Goal: Task Accomplishment & Management: Manage account settings

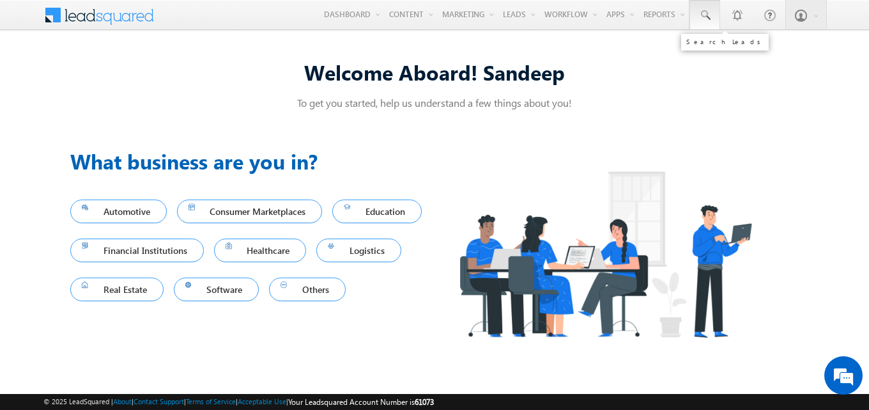
click at [708, 19] on span at bounding box center [705, 15] width 13 height 13
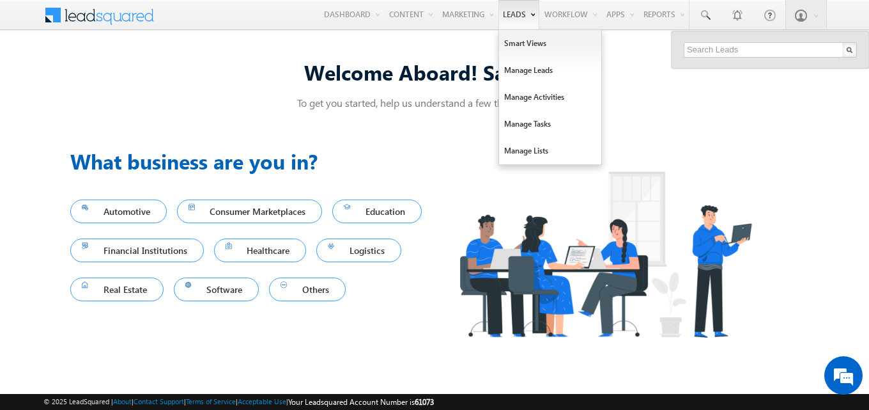
click at [518, 17] on link "Leads" at bounding box center [519, 14] width 41 height 29
click at [522, 65] on link "Manage Leads" at bounding box center [550, 70] width 102 height 27
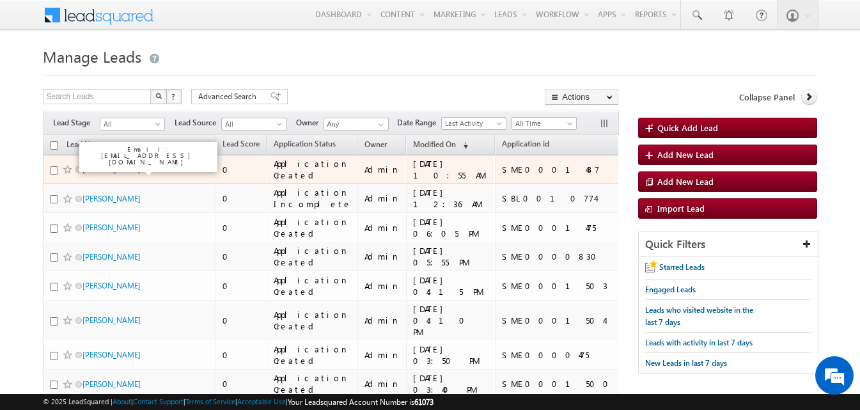
click at [131, 172] on link "RAHUL KUMAR VERMA" at bounding box center [111, 169] width 58 height 10
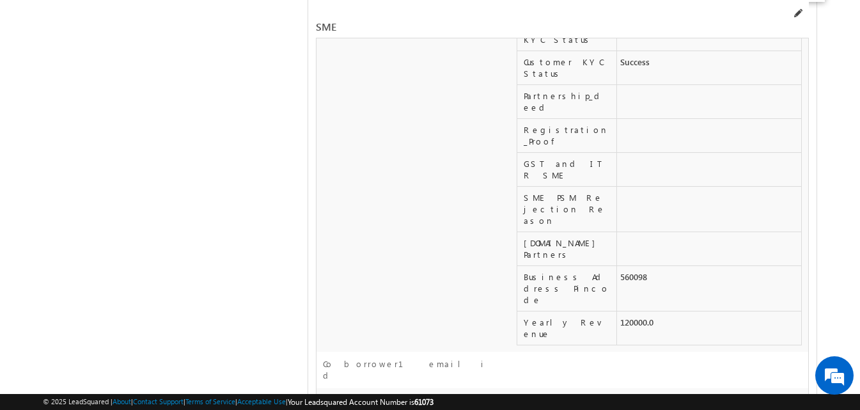
click at [798, 13] on span at bounding box center [797, 13] width 10 height 10
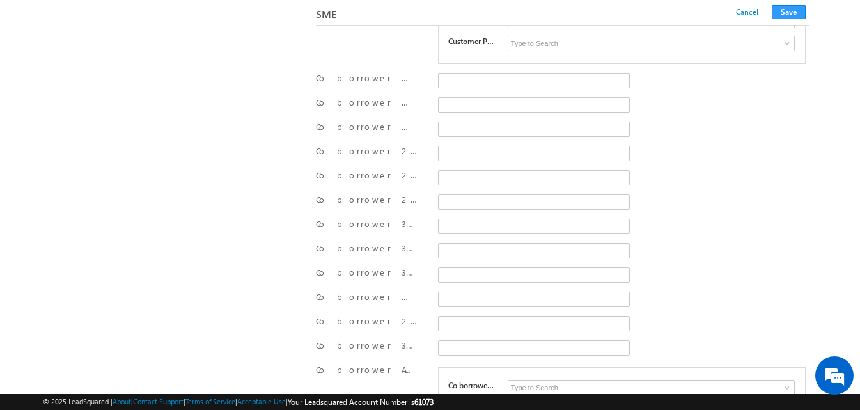
scroll to position [18695, 0]
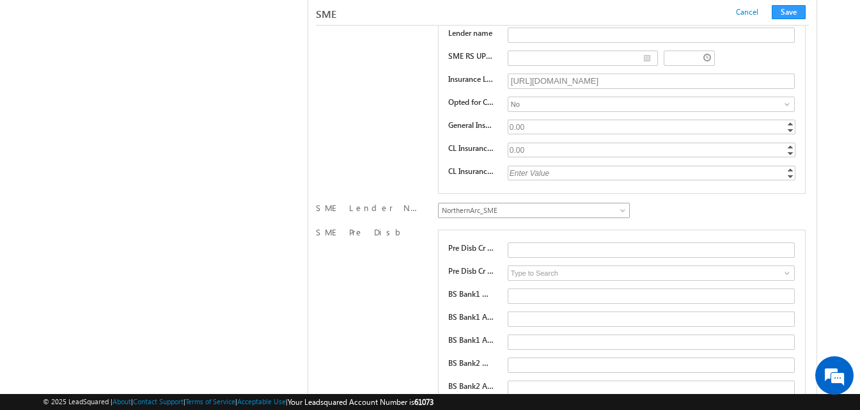
click at [568, 213] on span "NorthernArc_SME" at bounding box center [532, 211] width 186 height 12
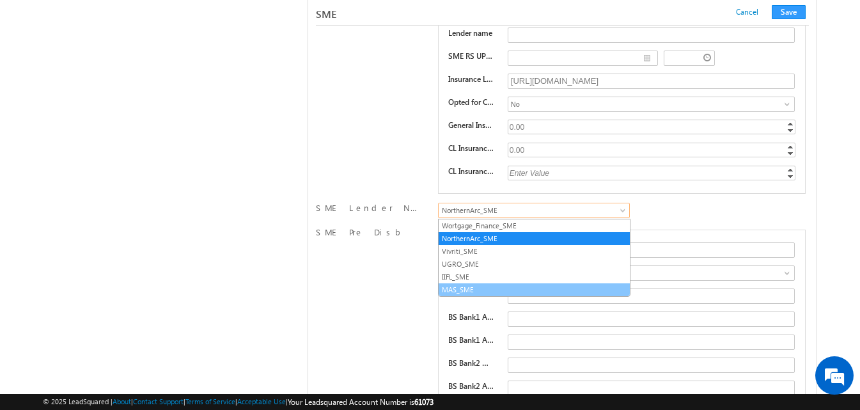
click at [475, 288] on link "MAS_SME" at bounding box center [534, 290] width 191 height 12
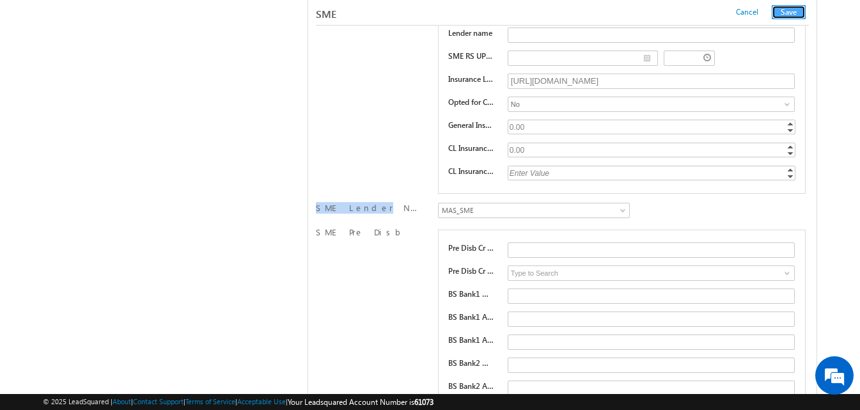
click at [790, 12] on button "Save" at bounding box center [789, 12] width 34 height 14
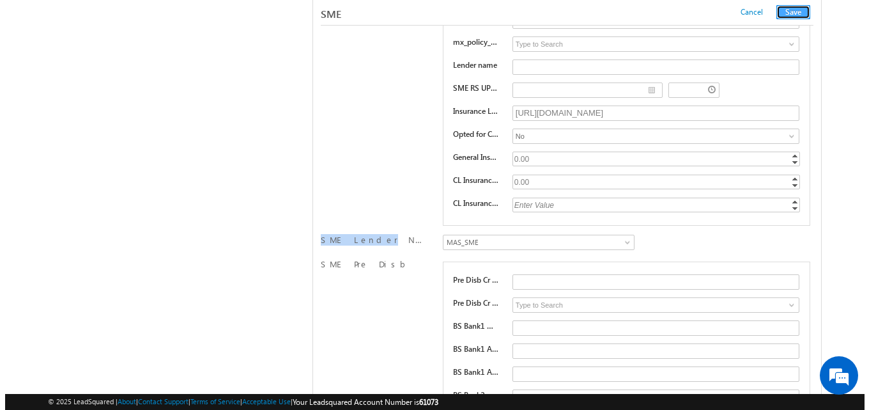
scroll to position [0, 0]
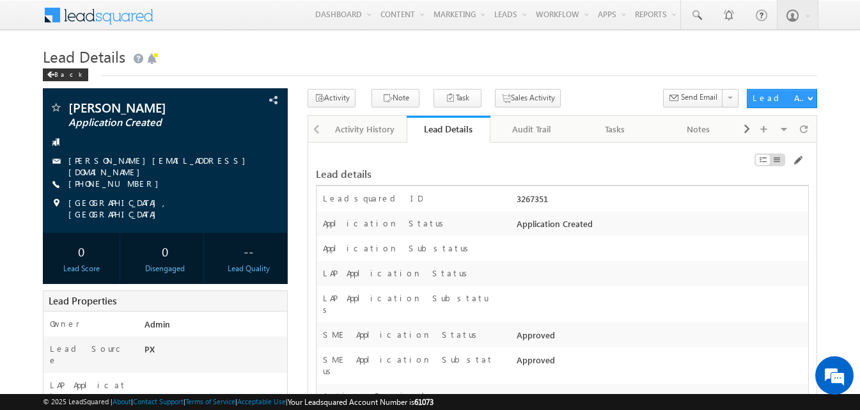
click at [612, 63] on h1 "Lead Details" at bounding box center [430, 55] width 774 height 25
click at [527, 139] on link "Audit Trail" at bounding box center [531, 129] width 83 height 27
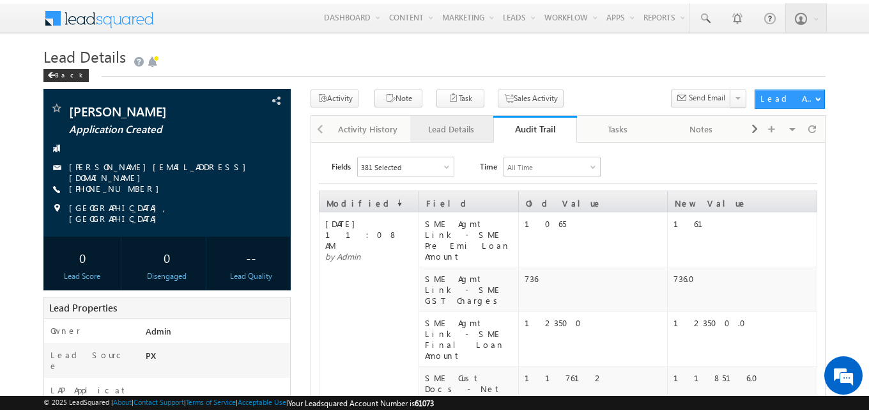
click at [452, 120] on link "Lead Details" at bounding box center [451, 129] width 83 height 27
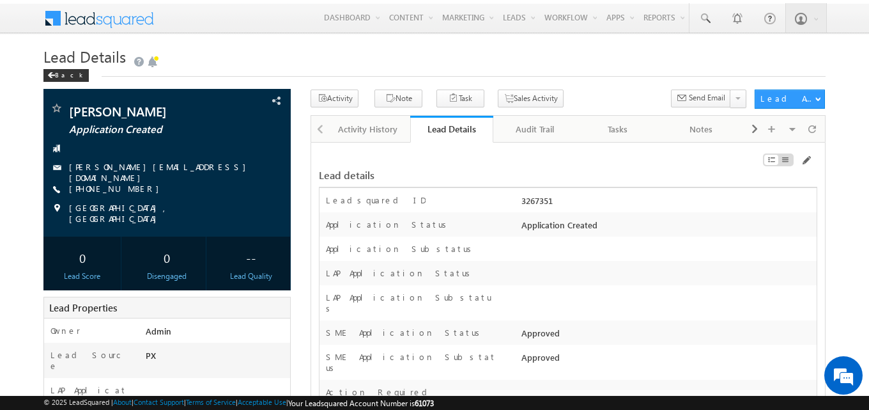
click at [538, 199] on div "3267351" at bounding box center [667, 203] width 299 height 18
copy div "3267351"
click at [531, 56] on h1 "Lead Details" at bounding box center [434, 57] width 783 height 22
click at [560, 56] on h1 "Lead Details" at bounding box center [434, 57] width 783 height 22
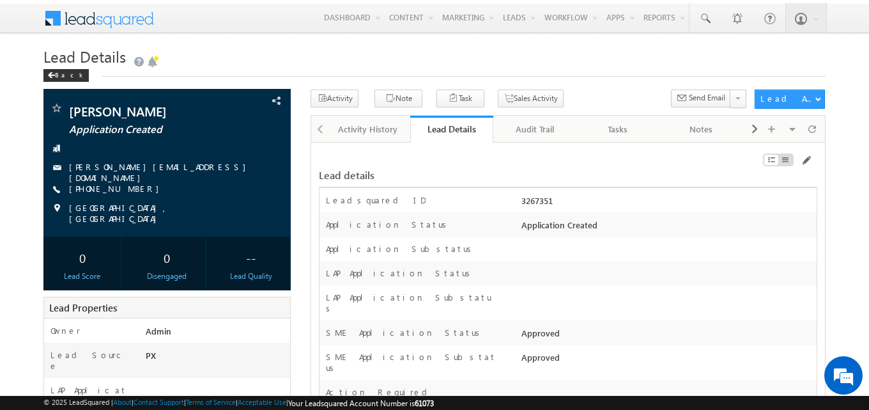
click at [534, 199] on div "3267351" at bounding box center [667, 203] width 299 height 18
copy div "3267351"
click at [547, 133] on div "Audit Trail" at bounding box center [534, 128] width 61 height 15
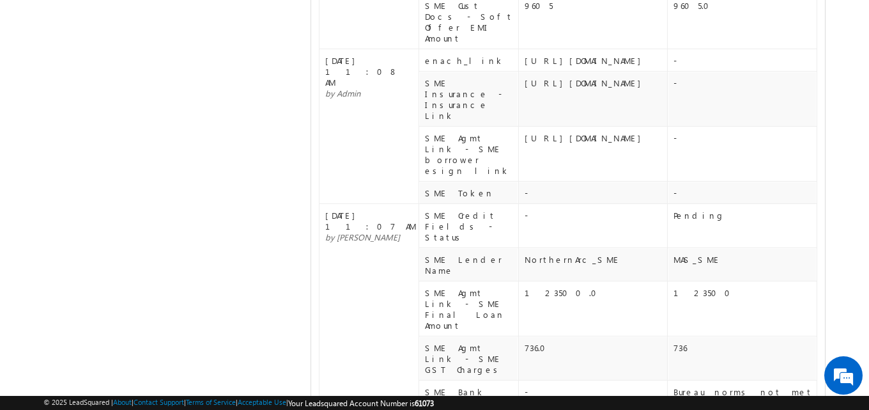
scroll to position [1182, 0]
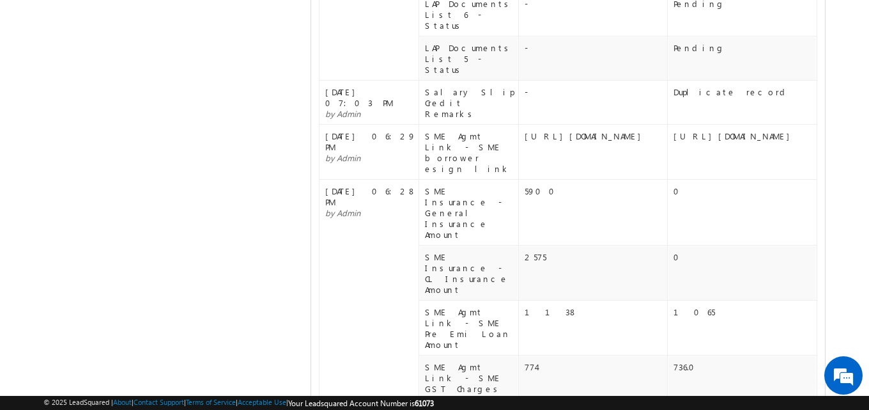
scroll to position [2068, 0]
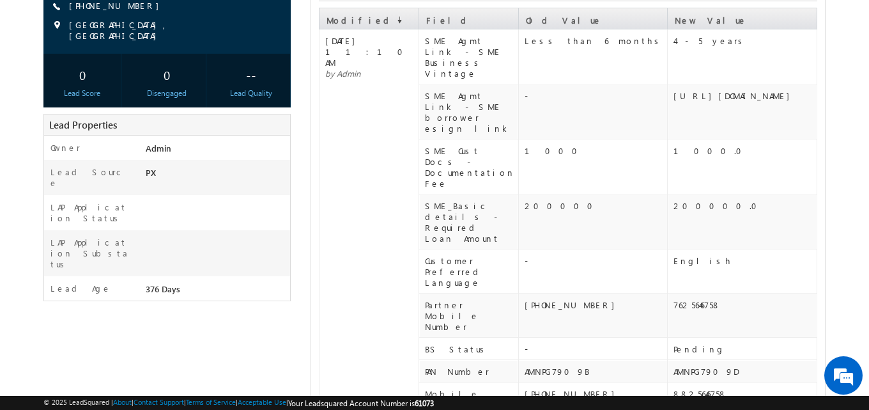
scroll to position [0, 0]
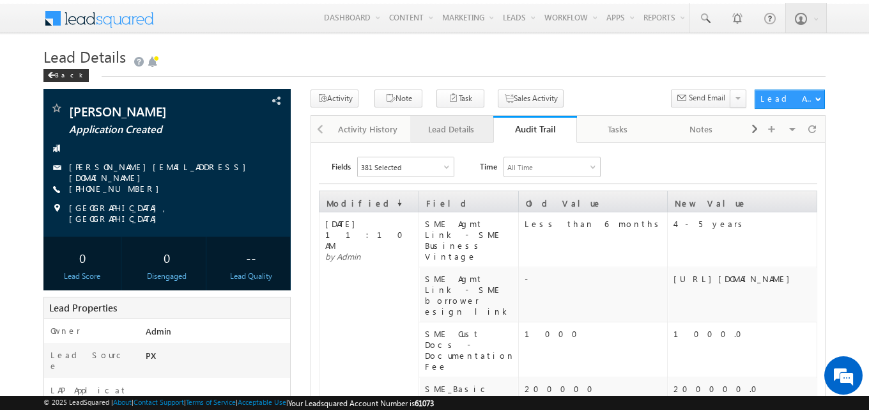
click at [462, 124] on div "Lead Details" at bounding box center [451, 128] width 61 height 15
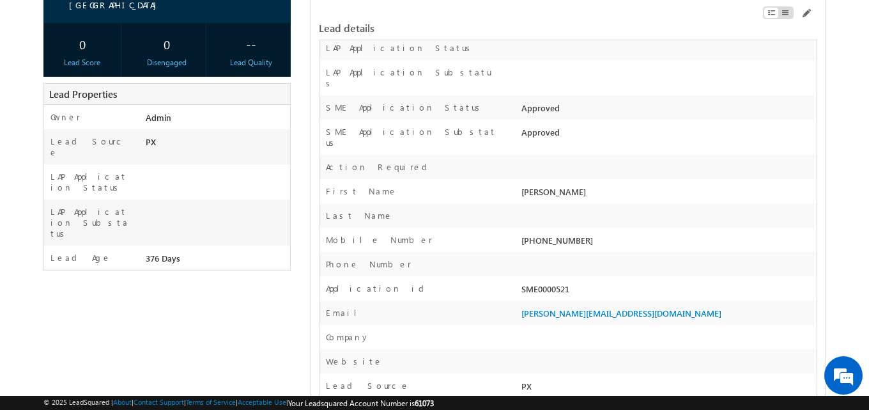
scroll to position [256, 0]
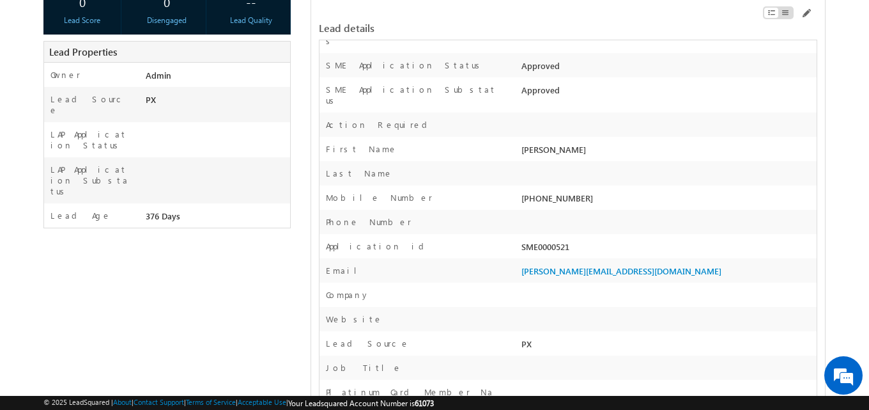
drag, startPoint x: 593, startPoint y: 173, endPoint x: 538, endPoint y: 185, distance: 56.4
click at [540, 192] on div "+91-8825646790" at bounding box center [667, 201] width 299 height 18
copy div "8825646790"
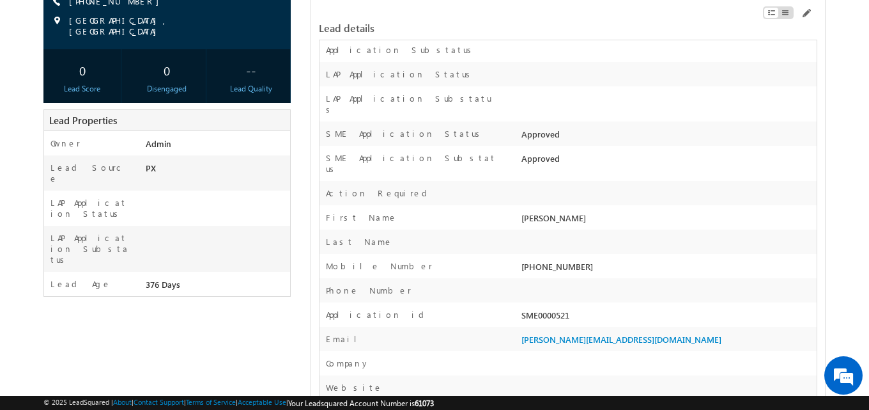
scroll to position [192, 0]
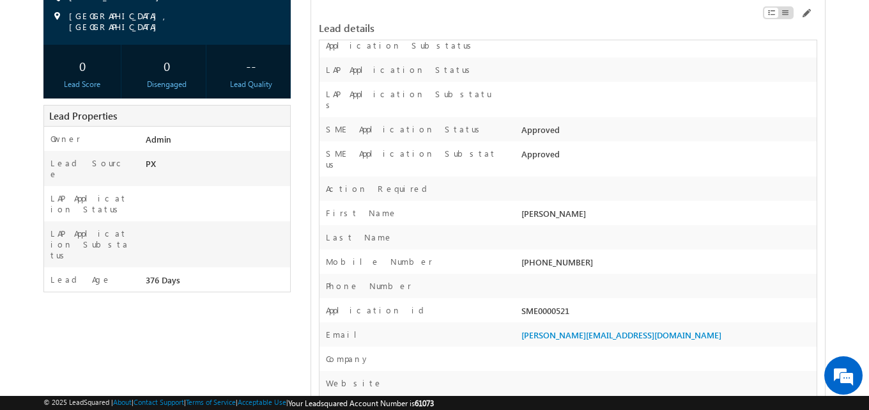
click at [642, 280] on div at bounding box center [667, 289] width 299 height 18
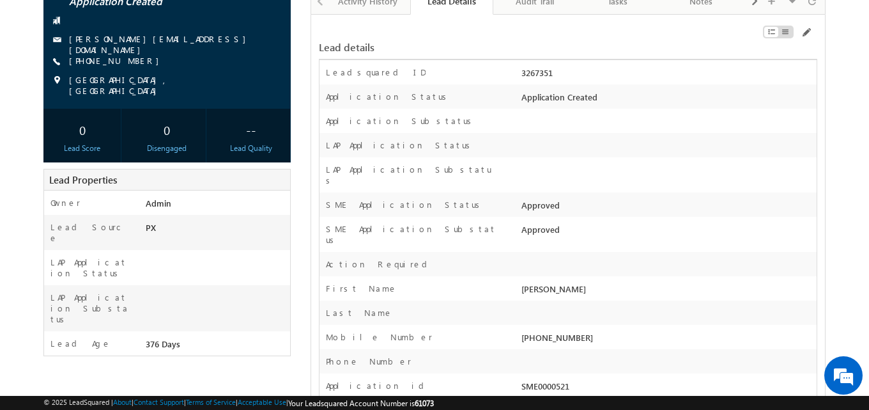
scroll to position [256, 0]
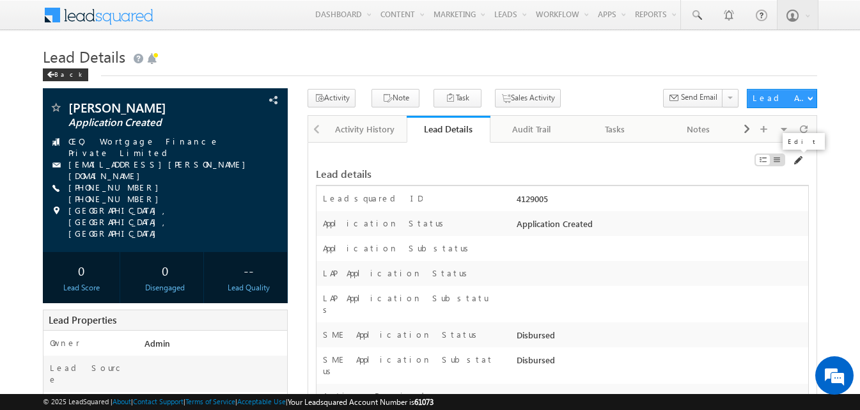
click at [797, 159] on span at bounding box center [797, 160] width 10 height 10
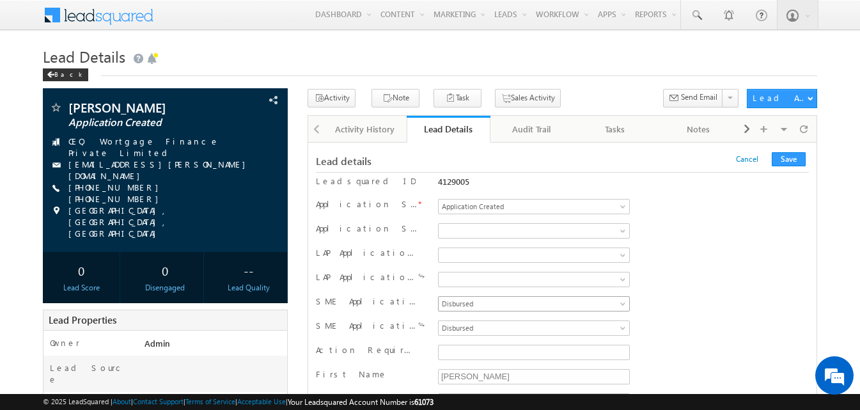
click at [467, 307] on span "Disbursed" at bounding box center [532, 304] width 186 height 12
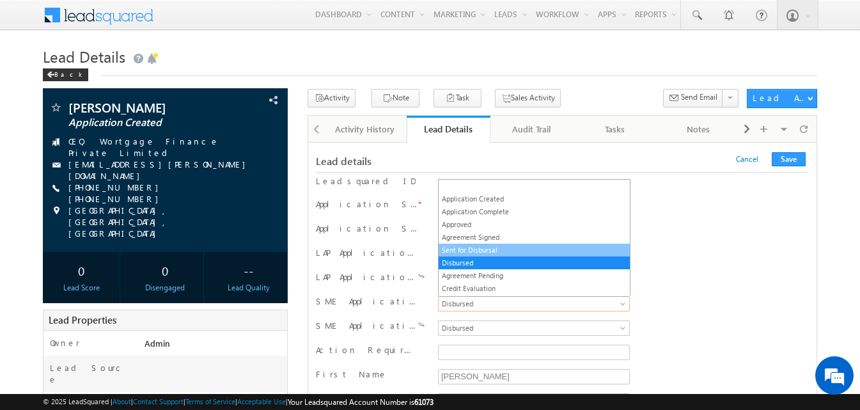
click at [481, 252] on link "Sent for Disbursal" at bounding box center [534, 250] width 191 height 12
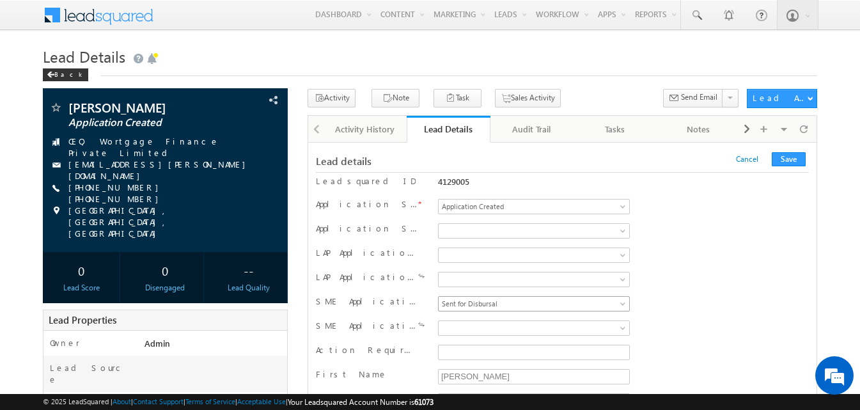
click at [559, 304] on span "Sent for Disbursal" at bounding box center [532, 304] width 186 height 12
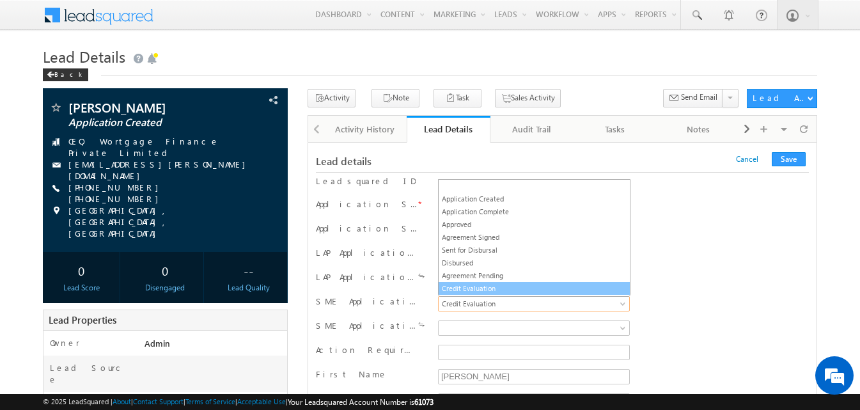
click at [559, 304] on span "Credit Evaluation" at bounding box center [532, 304] width 186 height 12
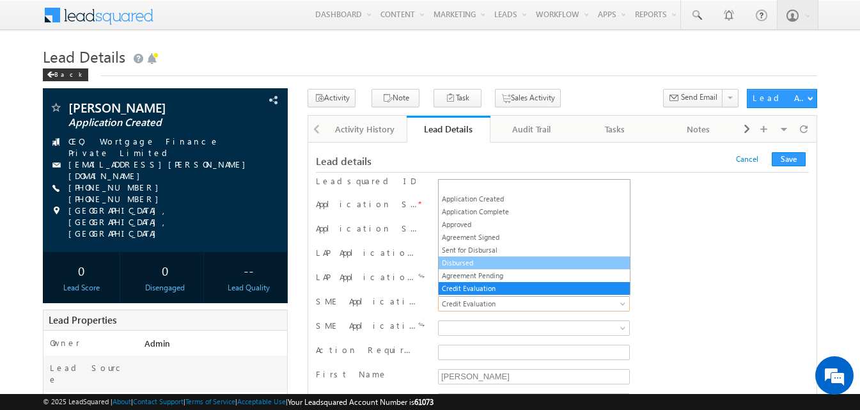
click at [536, 257] on link "Disbursed" at bounding box center [534, 263] width 191 height 12
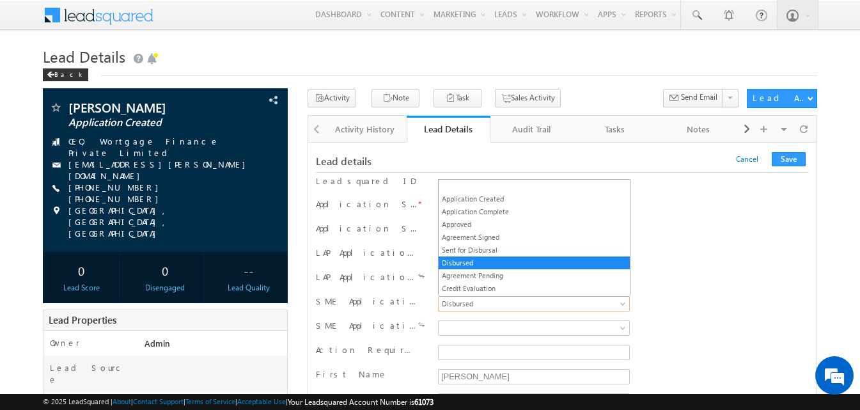
click at [512, 306] on span "Disbursed" at bounding box center [532, 304] width 186 height 12
click at [520, 251] on link "Sent for Disbursal" at bounding box center [534, 250] width 191 height 12
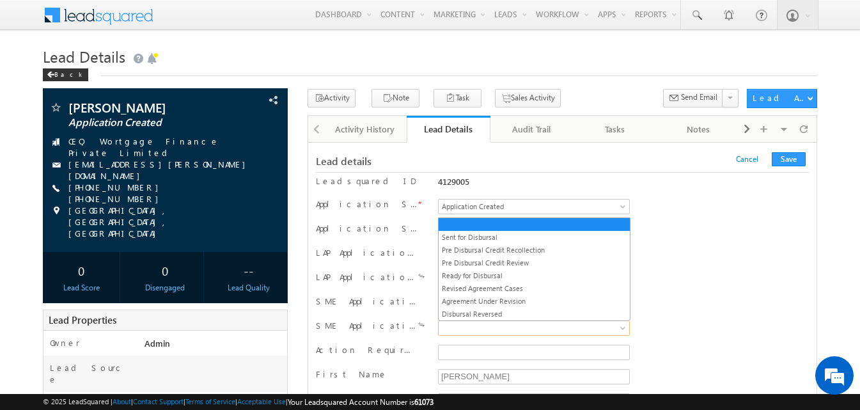
click at [497, 327] on span at bounding box center [532, 328] width 186 height 12
click at [493, 237] on link "Sent for Disbursal" at bounding box center [534, 237] width 191 height 12
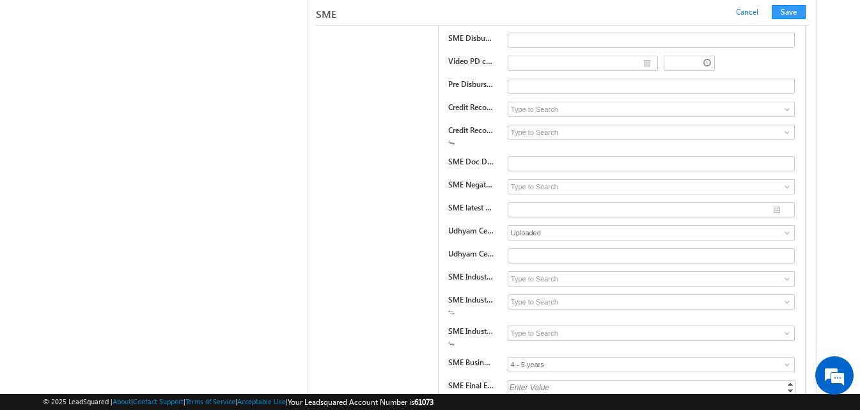
scroll to position [18699, 0]
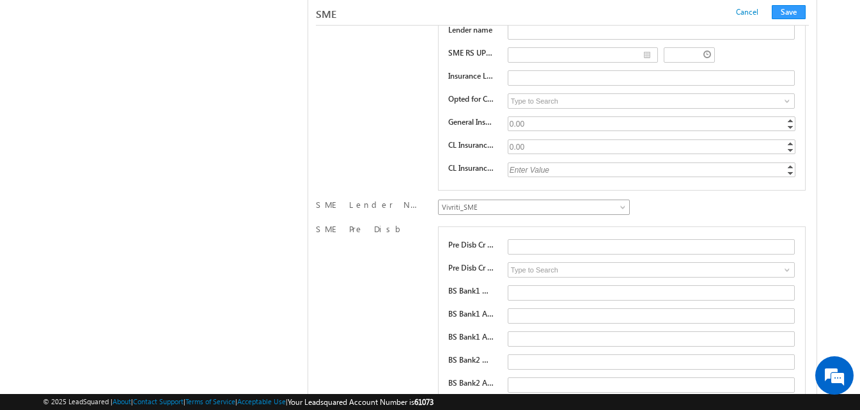
click at [616, 206] on span "Vivriti_SME" at bounding box center [532, 207] width 186 height 12
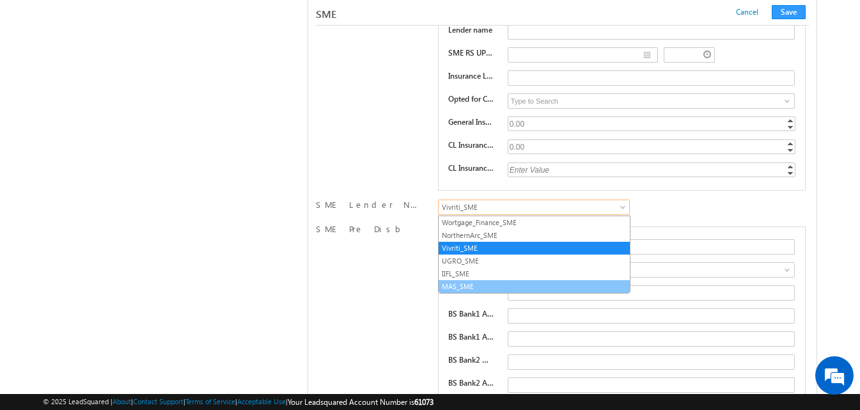
click at [480, 282] on link "MAS_SME" at bounding box center [534, 287] width 191 height 12
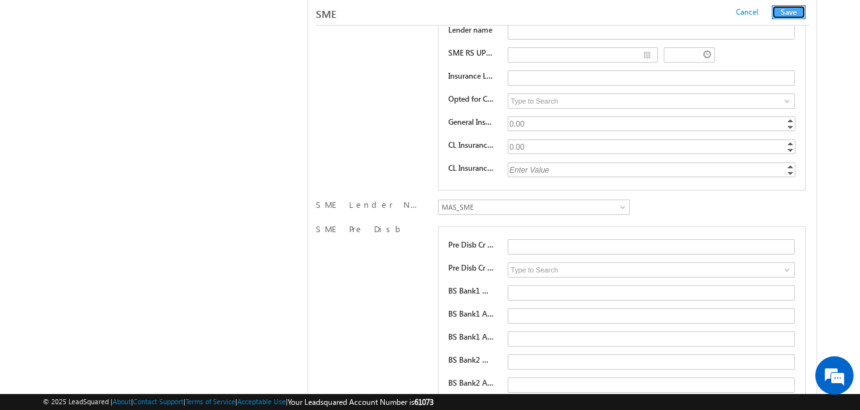
click at [789, 12] on button "Save" at bounding box center [789, 12] width 34 height 14
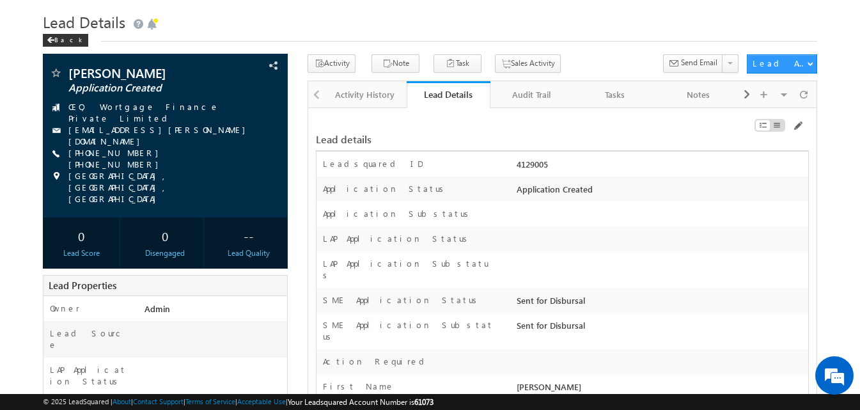
scroll to position [0, 0]
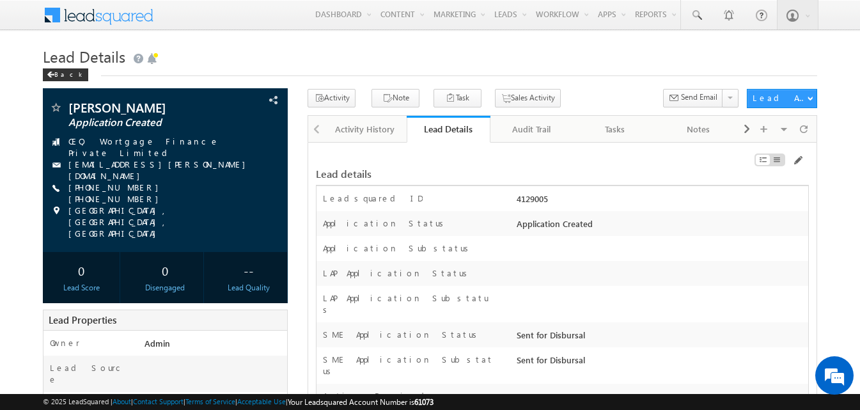
click at [531, 202] on div "4129005" at bounding box center [660, 201] width 295 height 18
copy div "4129005"
